Goal: Navigation & Orientation: Find specific page/section

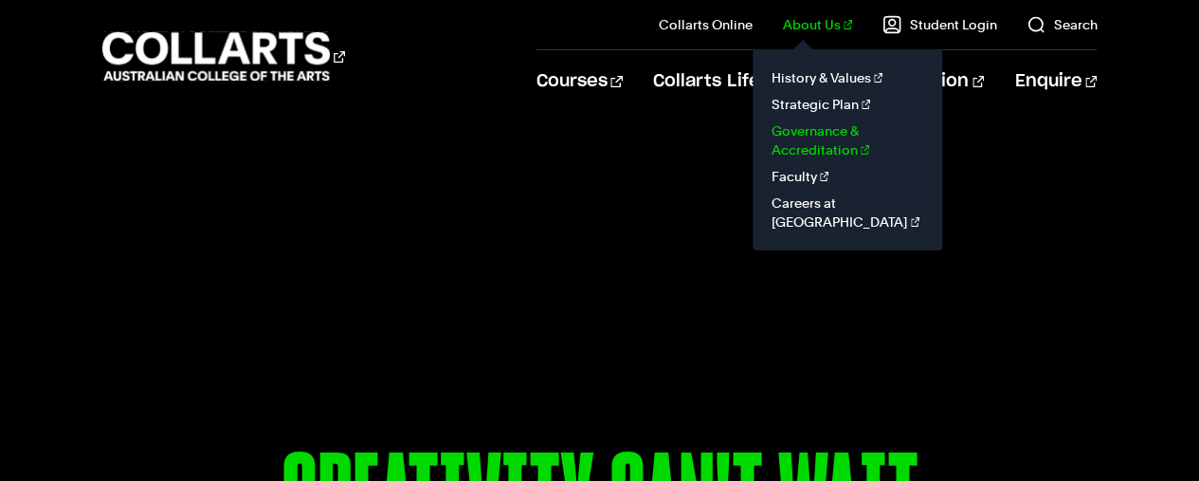
click at [824, 138] on link "Governance & Accreditation" at bounding box center [847, 141] width 159 height 46
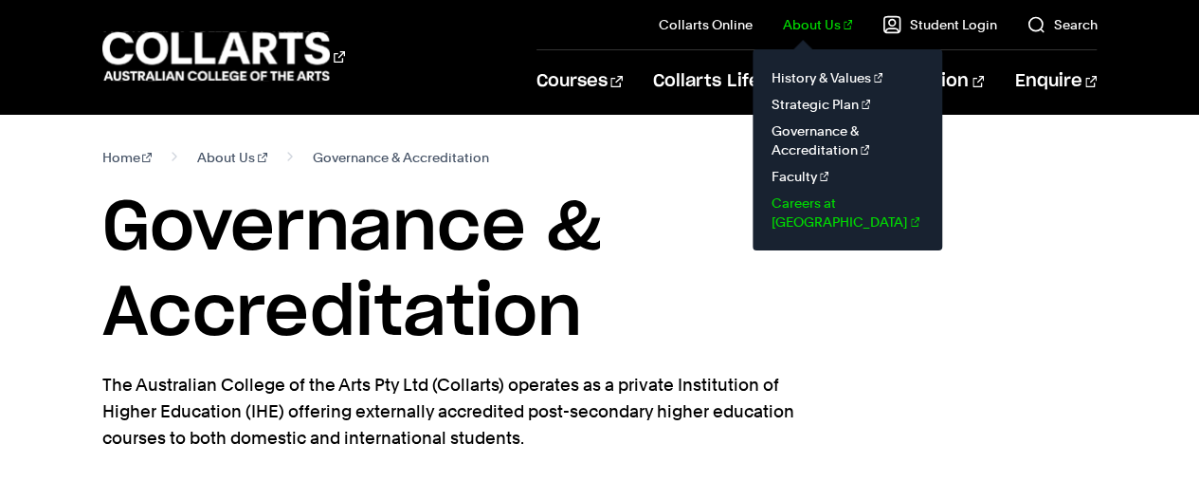
click at [806, 206] on link "Careers at [GEOGRAPHIC_DATA]" at bounding box center [847, 213] width 159 height 46
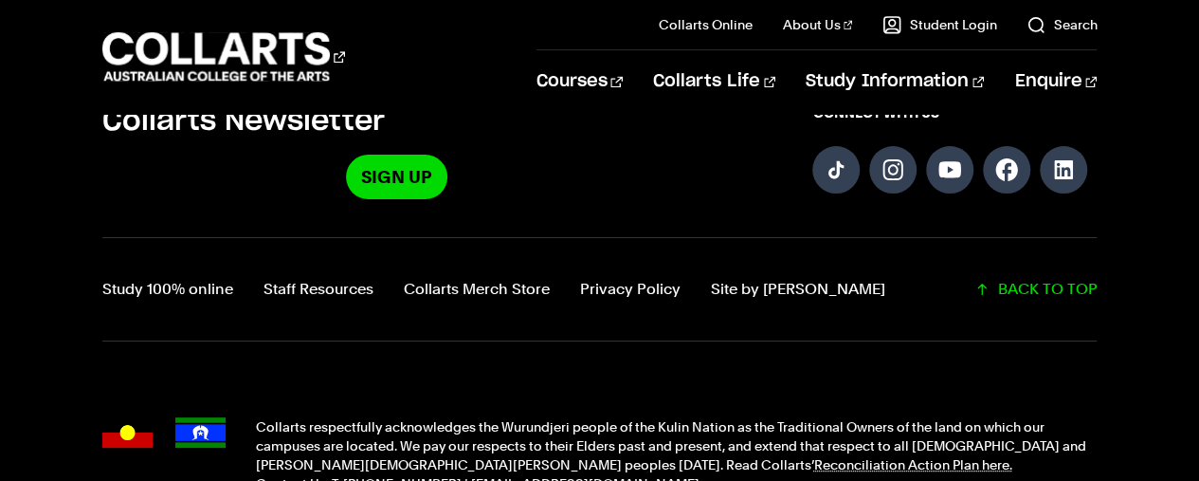
scroll to position [5025, 0]
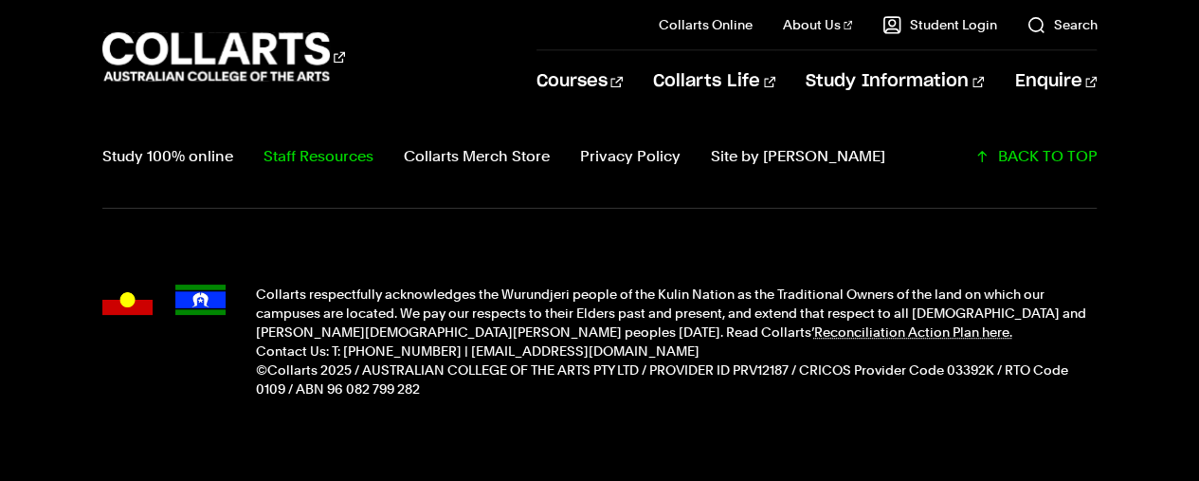
click at [292, 143] on link "Staff Resources" at bounding box center [319, 156] width 110 height 27
